Goal: Find specific page/section: Find specific page/section

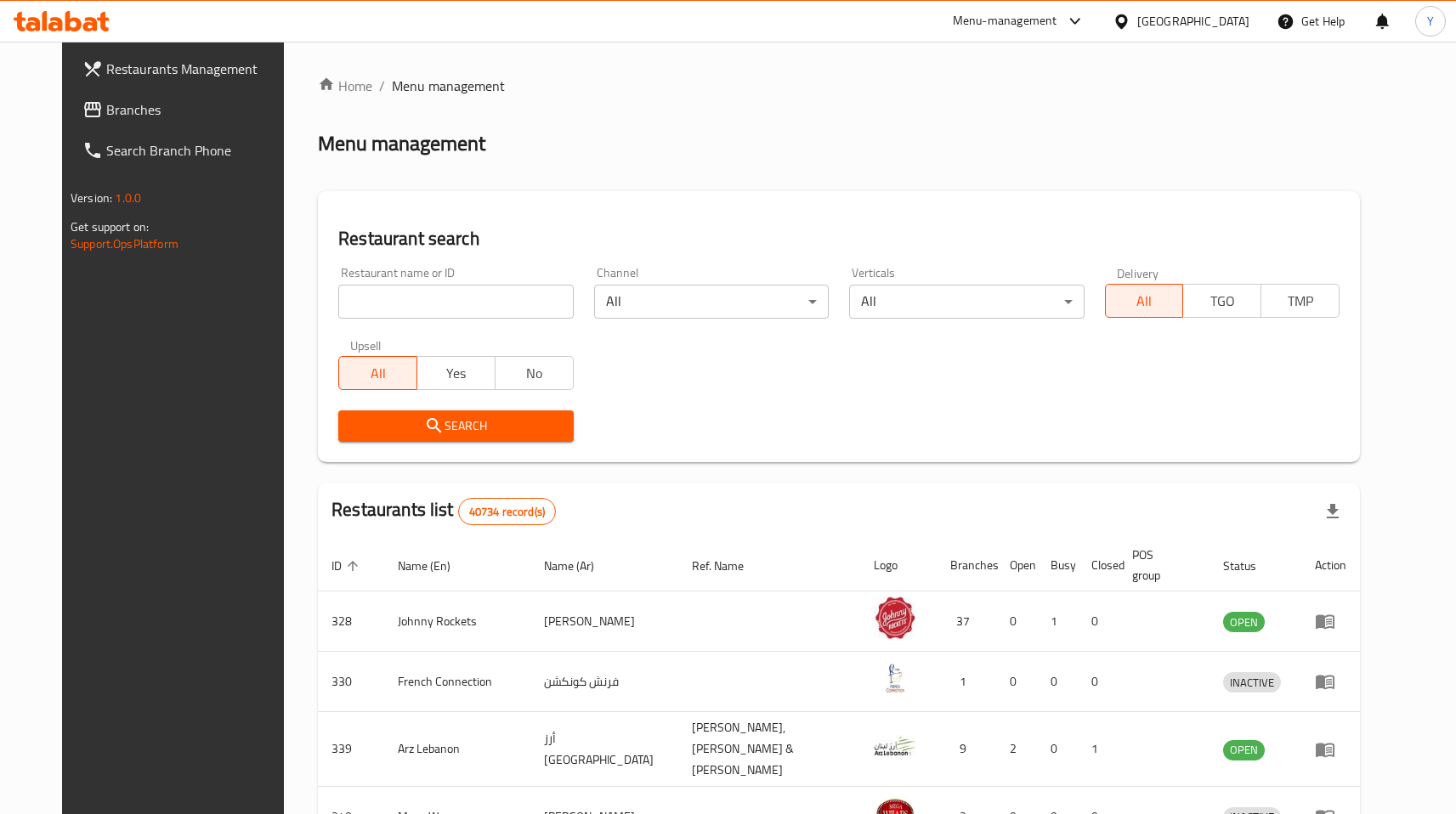
click at [373, 304] on input "search" at bounding box center [455, 301] width 234 height 34
paste input "28125"
type input "28125"
click at [1167, 27] on div "[GEOGRAPHIC_DATA]" at bounding box center [1193, 21] width 112 height 18
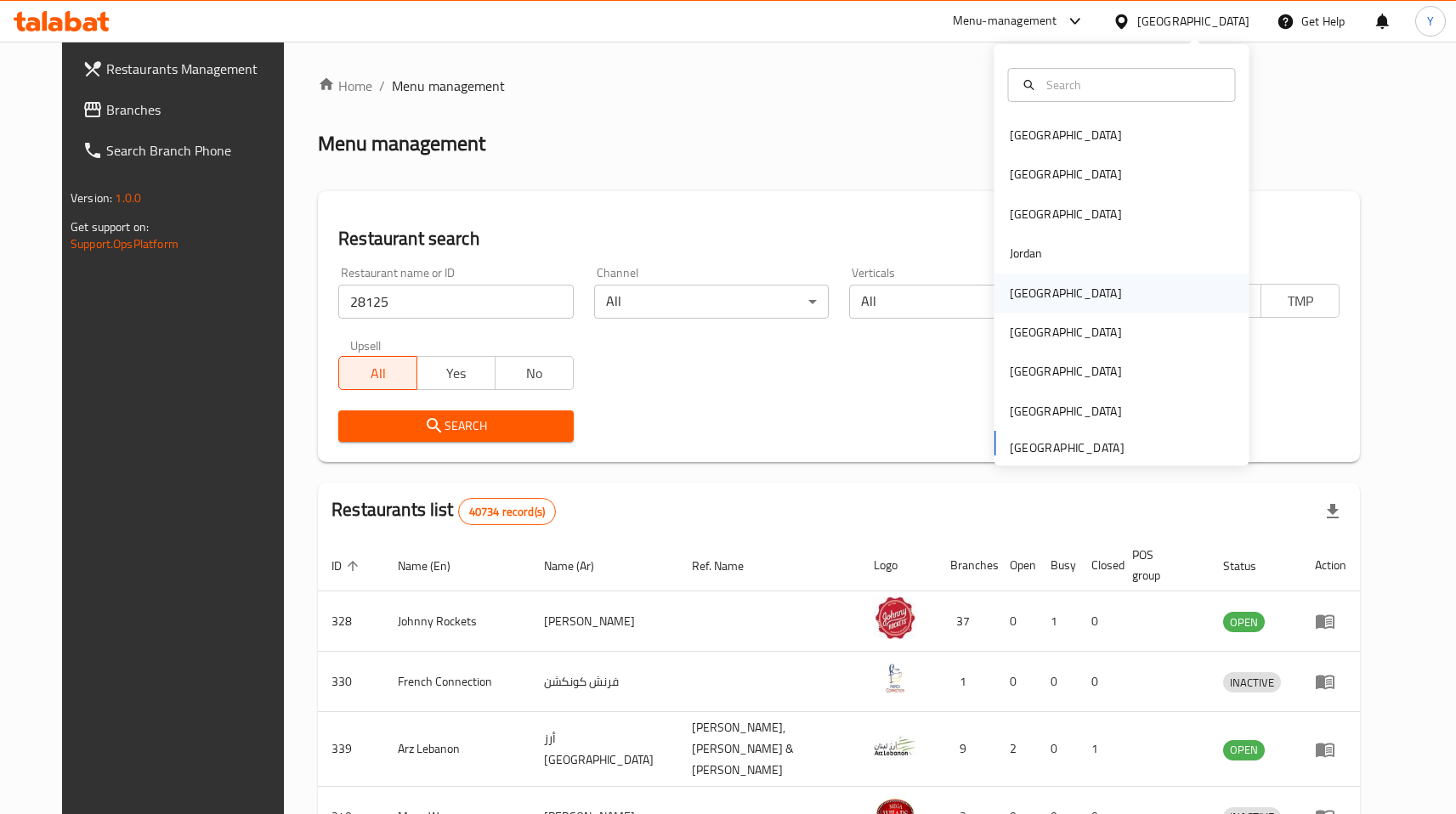
click at [1030, 276] on div "[GEOGRAPHIC_DATA]" at bounding box center [1066, 293] width 140 height 40
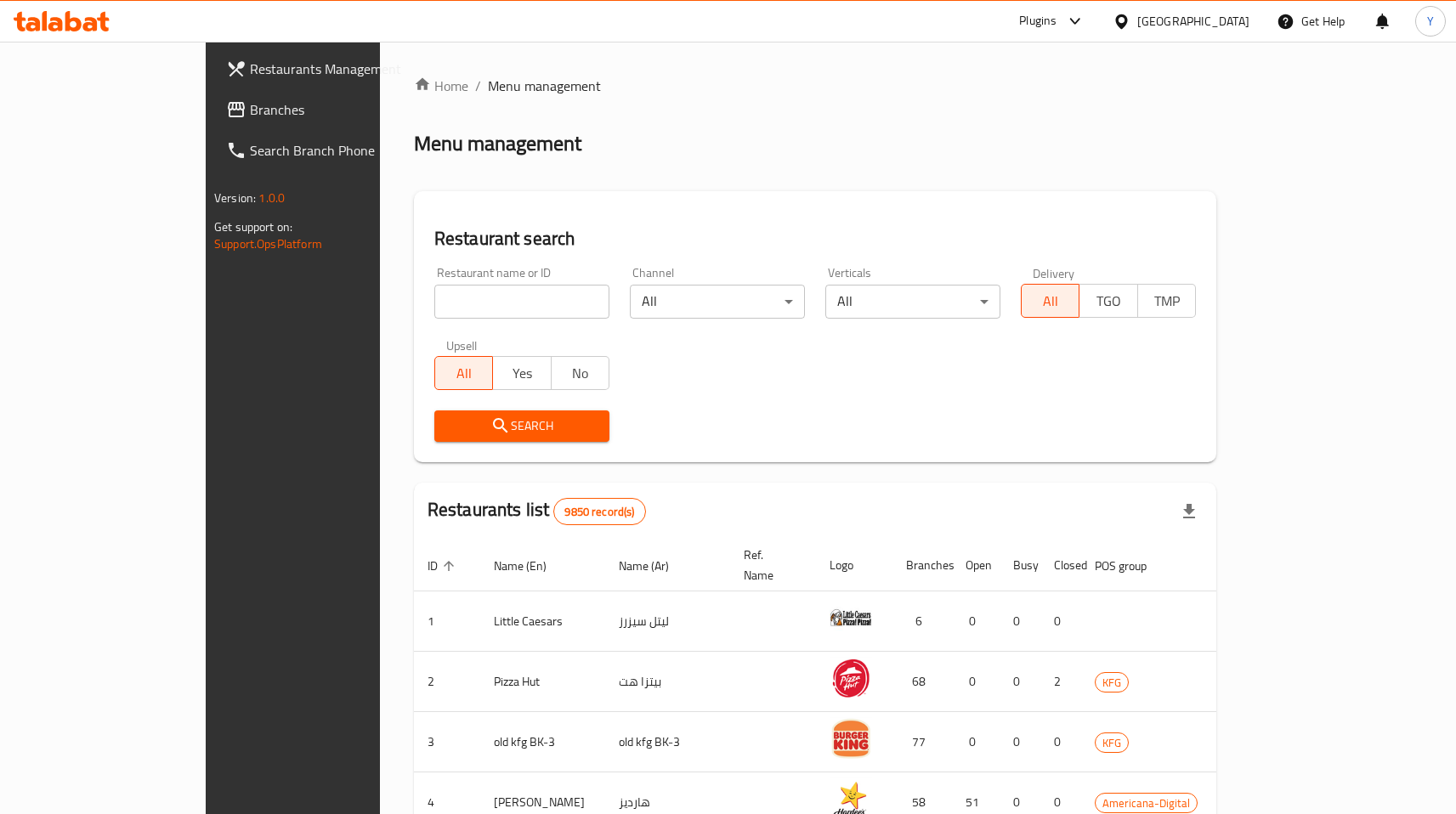
click at [434, 313] on input "search" at bounding box center [521, 301] width 175 height 34
paste input "28125"
click button "Search" at bounding box center [521, 426] width 175 height 31
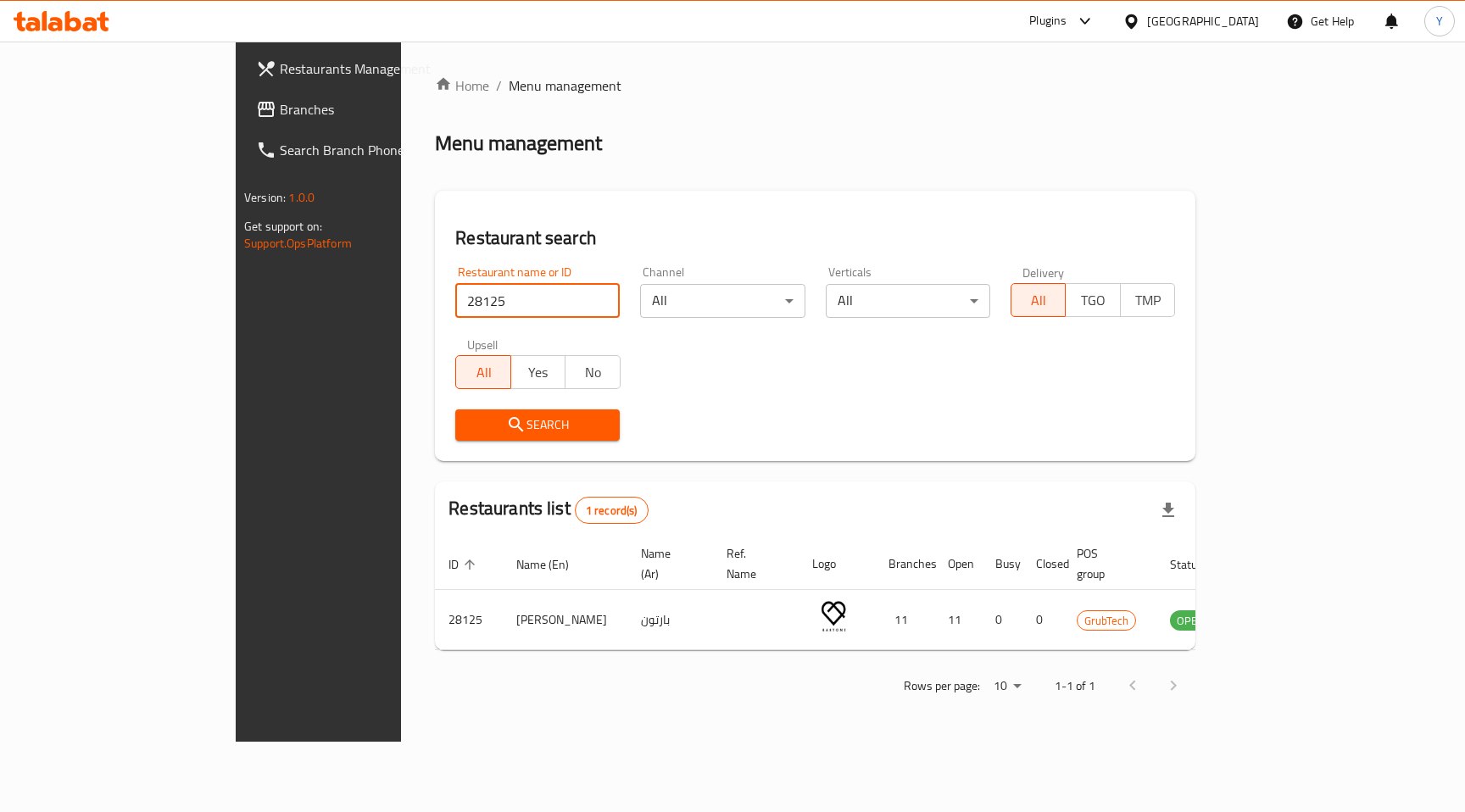
click at [455, 295] on input "28125" at bounding box center [536, 301] width 164 height 34
click at [455, 313] on input "28125" at bounding box center [536, 301] width 164 height 34
paste input "9503"
type input "9503"
